Goal: Transaction & Acquisition: Book appointment/travel/reservation

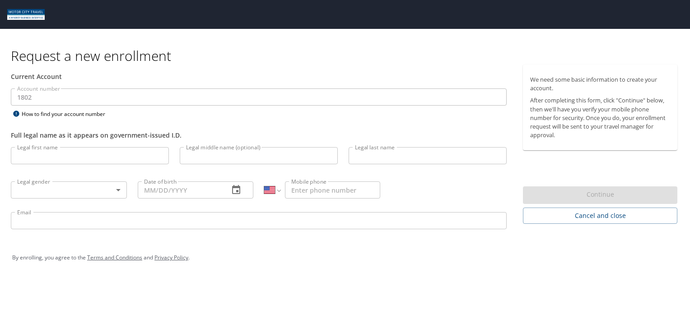
select select "US"
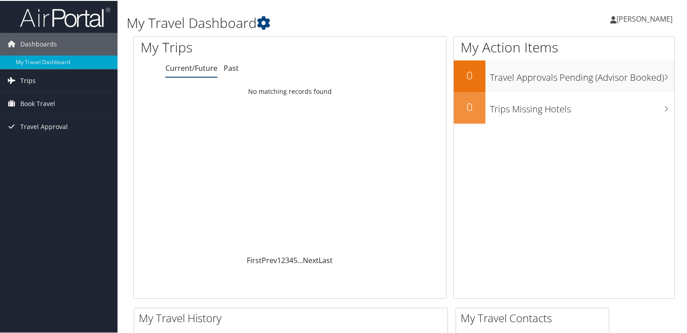
click at [56, 80] on link "Trips" at bounding box center [58, 80] width 117 height 23
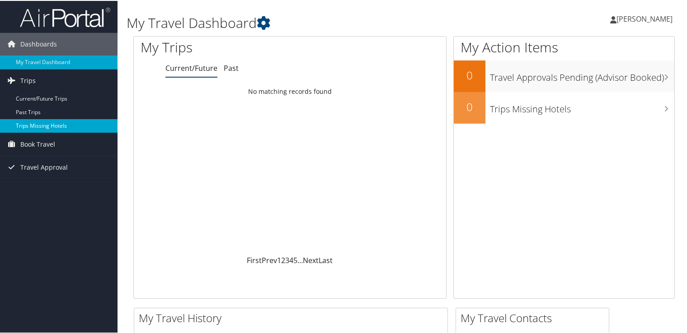
click at [76, 122] on link "Trips Missing Hotels" at bounding box center [58, 125] width 117 height 14
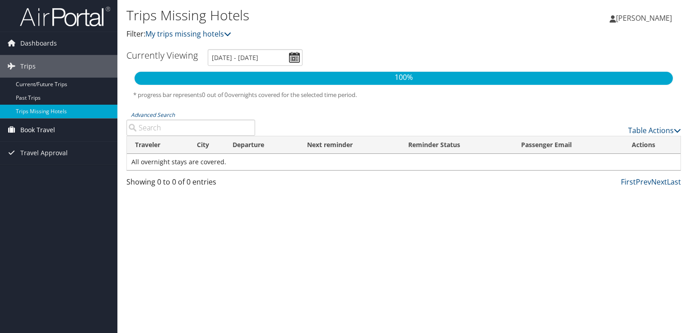
click at [55, 131] on link "Book Travel" at bounding box center [58, 130] width 117 height 23
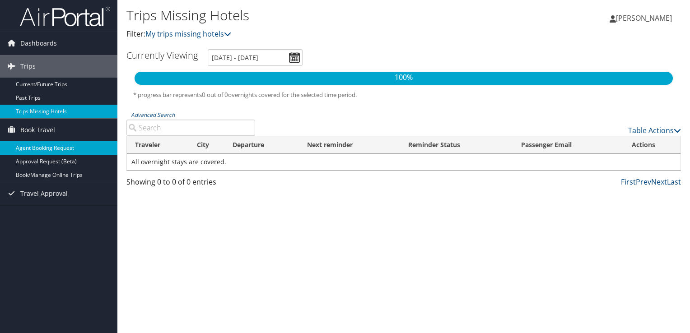
click at [73, 146] on link "Agent Booking Request" at bounding box center [58, 148] width 117 height 14
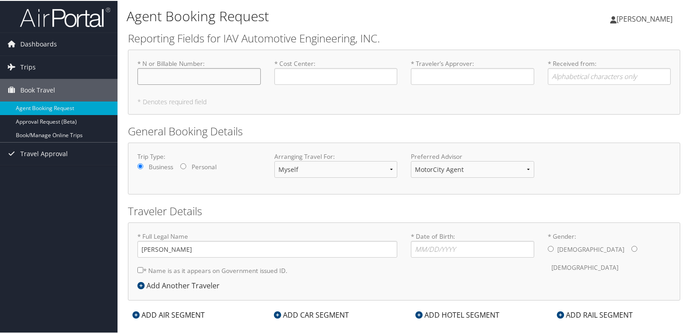
click at [225, 73] on input "* N or Billable Number : Required" at bounding box center [198, 75] width 123 height 17
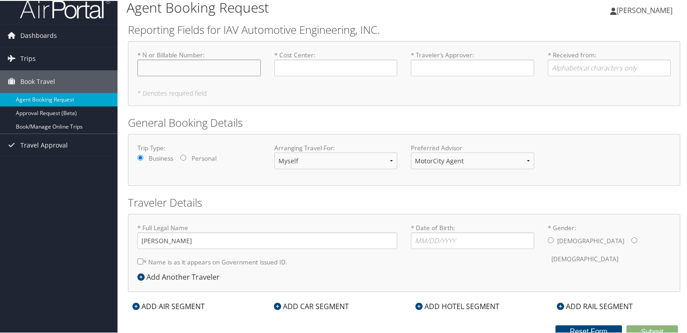
scroll to position [13, 0]
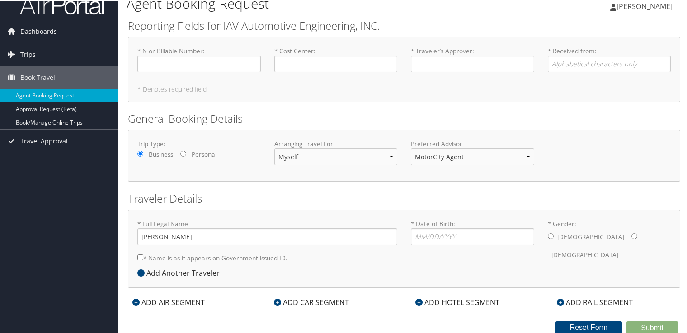
click at [296, 298] on div "ADD CAR SEGMENT" at bounding box center [311, 301] width 84 height 11
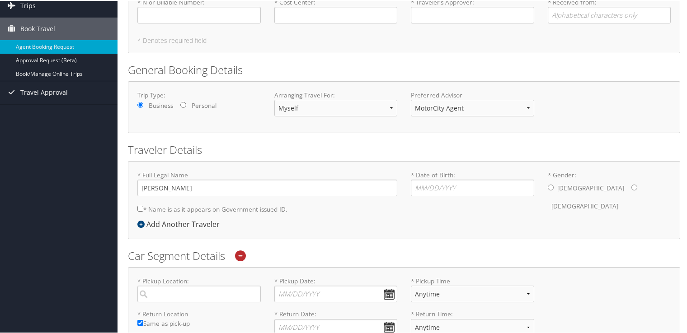
scroll to position [0, 0]
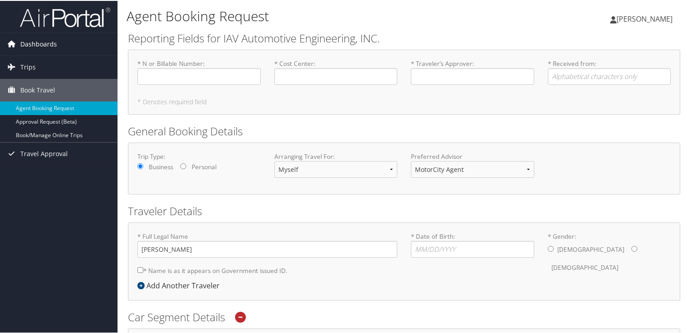
click at [48, 45] on span "Dashboards" at bounding box center [38, 43] width 37 height 23
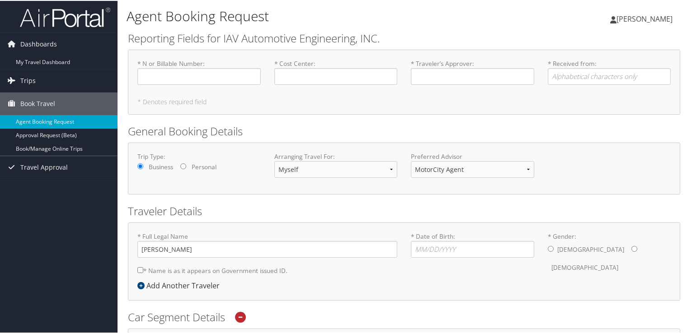
click at [300, 33] on h2 "Reporting Fields for IAV Automotive Engineering, INC." at bounding box center [404, 37] width 552 height 15
click at [207, 74] on input "* N or Billable Number : Required" at bounding box center [198, 75] width 123 height 17
click at [361, 78] on input "* Cost Center : Required" at bounding box center [335, 75] width 123 height 17
click at [460, 79] on input "* Traveler’s Approver : Required" at bounding box center [472, 75] width 123 height 17
click at [590, 73] on input "* Received from : Required" at bounding box center [609, 75] width 123 height 17
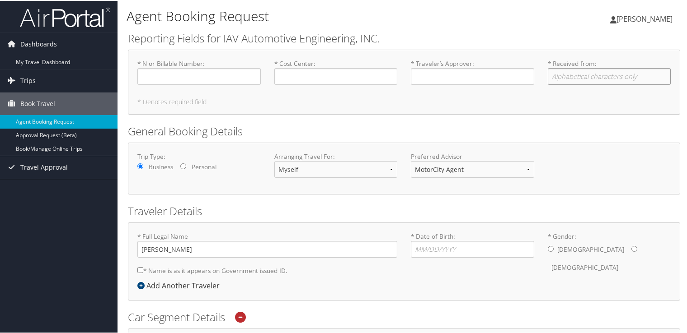
scroll to position [45, 0]
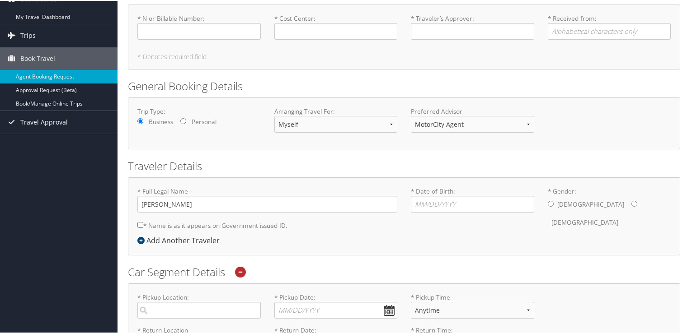
click at [210, 122] on label "Personal" at bounding box center [204, 121] width 25 height 9
click at [186, 122] on input "Personal" at bounding box center [183, 120] width 6 height 6
radio input "true"
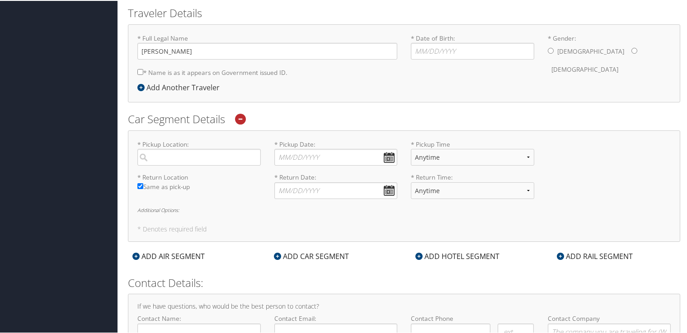
scroll to position [226, 0]
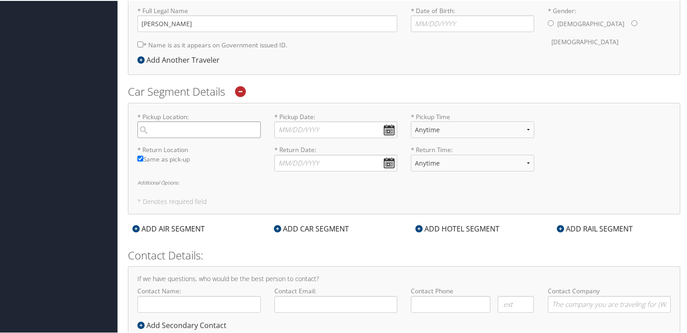
click at [183, 127] on input "search" at bounding box center [198, 129] width 123 height 17
click at [249, 108] on div "* Pickup Location: Required * Pickup Date: Dates must be valid * Pickup Time An…" at bounding box center [404, 158] width 552 height 112
click at [228, 127] on input "search" at bounding box center [198, 129] width 123 height 17
click at [206, 147] on div "Detroit (DTW MI)" at bounding box center [200, 148] width 111 height 12
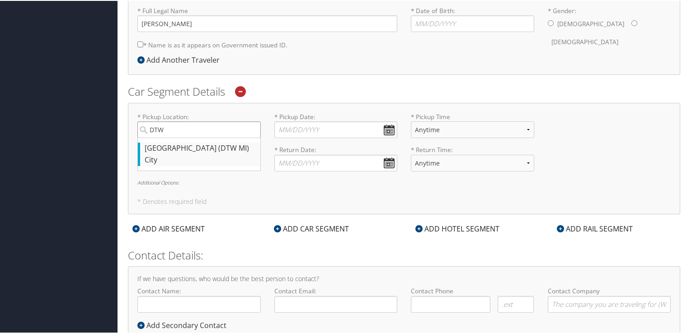
click at [206, 137] on input "DTW" at bounding box center [198, 129] width 123 height 17
type input "Detroit"
click at [386, 127] on input "* Pickup Date: Dates must be valid" at bounding box center [335, 129] width 123 height 17
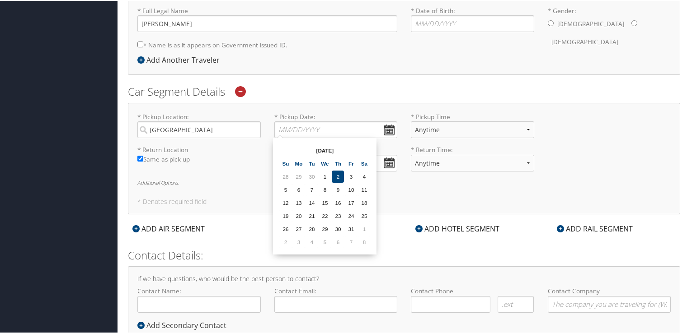
click at [397, 97] on h2 "Car Segment Details" at bounding box center [404, 90] width 552 height 15
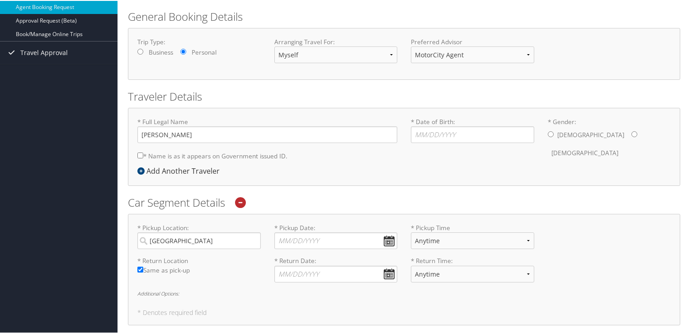
scroll to position [0, 0]
